Goal: Information Seeking & Learning: Learn about a topic

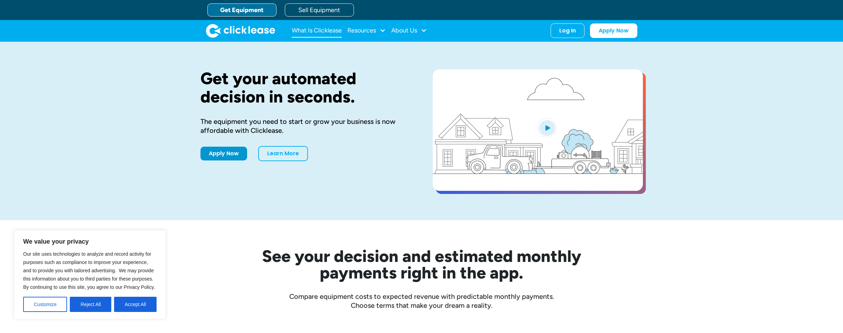
click at [329, 31] on link "What Is Clicklease" at bounding box center [317, 31] width 50 height 14
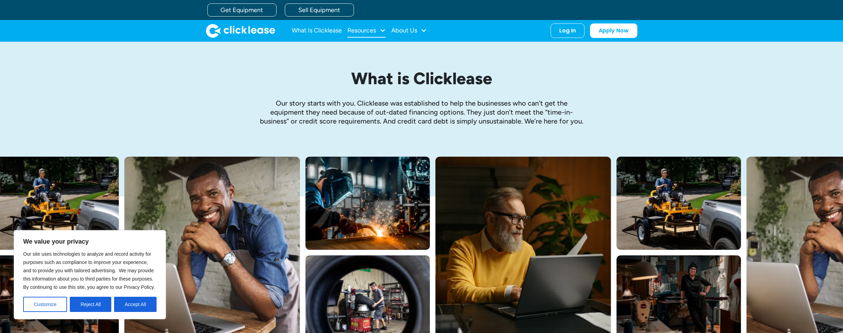
click at [365, 30] on div "Resources" at bounding box center [361, 30] width 29 height 0
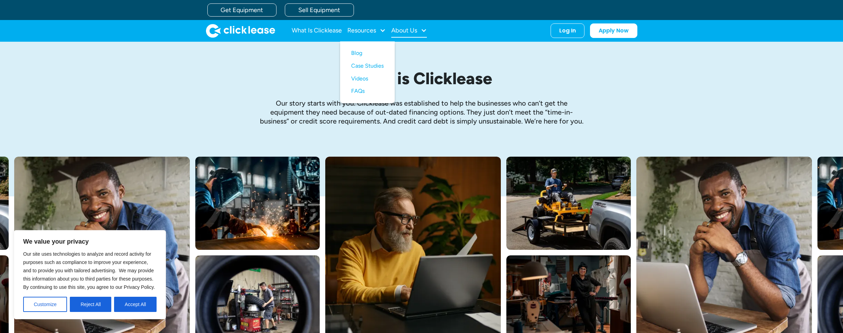
click at [408, 30] on div "About Us" at bounding box center [404, 30] width 26 height 0
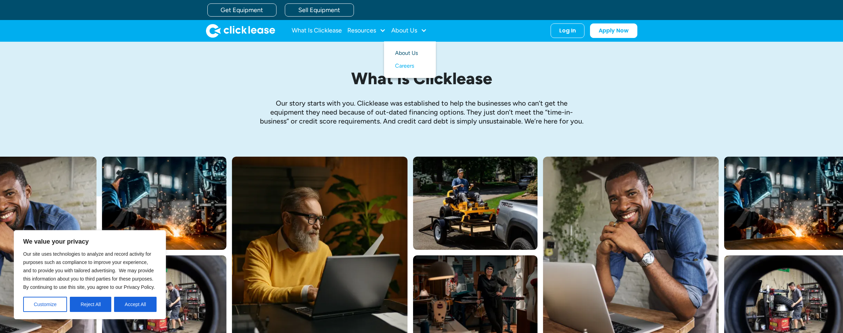
click at [402, 53] on link "About Us" at bounding box center [410, 53] width 30 height 13
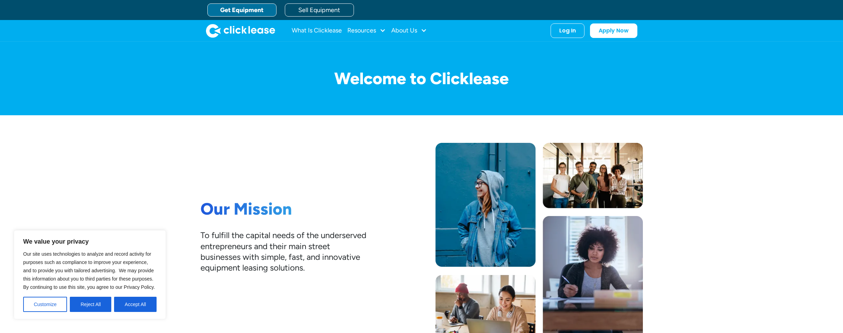
click at [249, 3] on link "Get Equipment" at bounding box center [241, 9] width 69 height 13
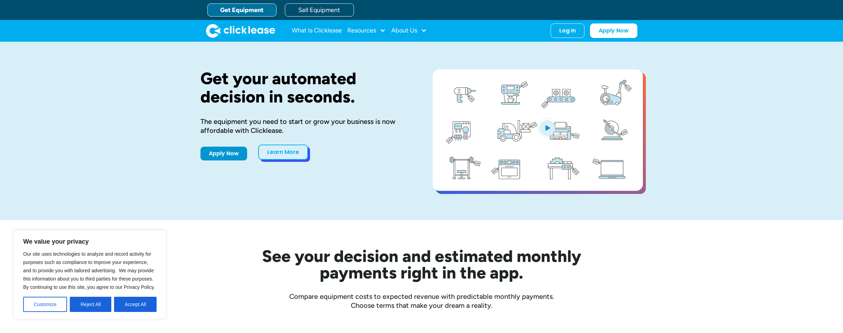
click at [289, 153] on link "Learn More" at bounding box center [283, 152] width 50 height 15
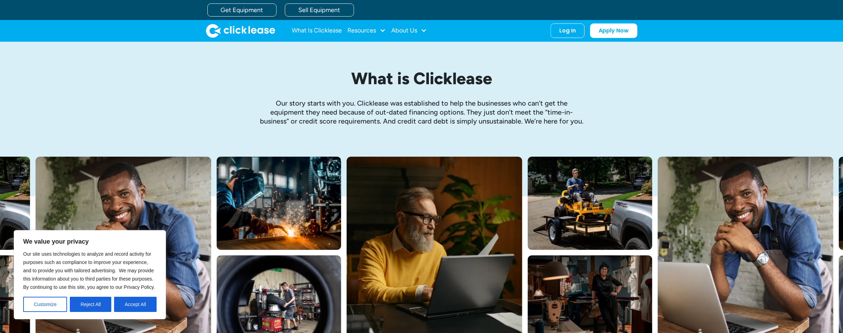
click at [239, 28] on img "home" at bounding box center [240, 31] width 69 height 14
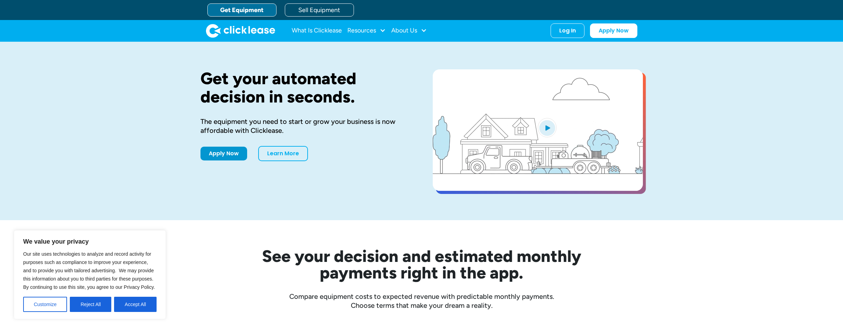
click at [226, 160] on div "Apply Now Learn More" at bounding box center [305, 153] width 210 height 15
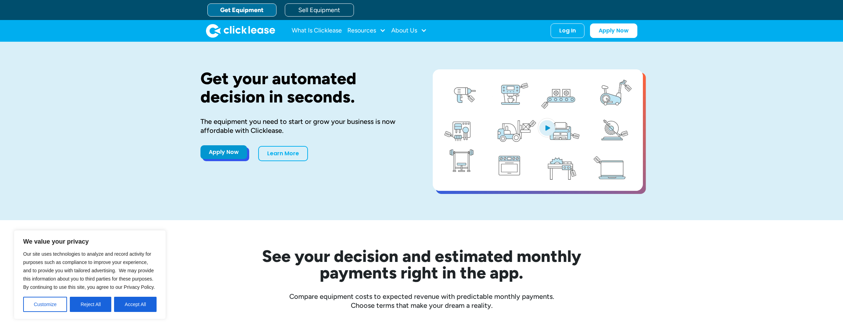
click at [228, 152] on link "Apply Now" at bounding box center [223, 152] width 47 height 14
